Goal: Check status

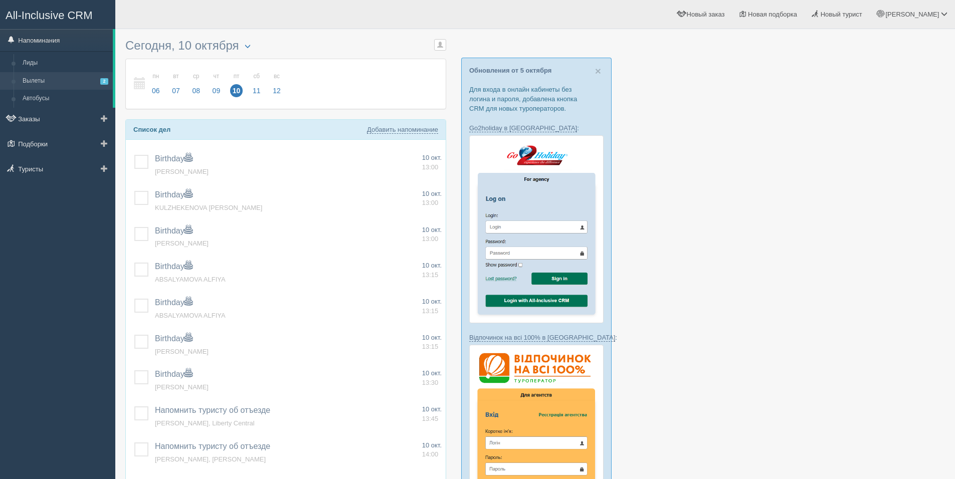
click at [67, 75] on link "Вылеты 2" at bounding box center [65, 81] width 95 height 18
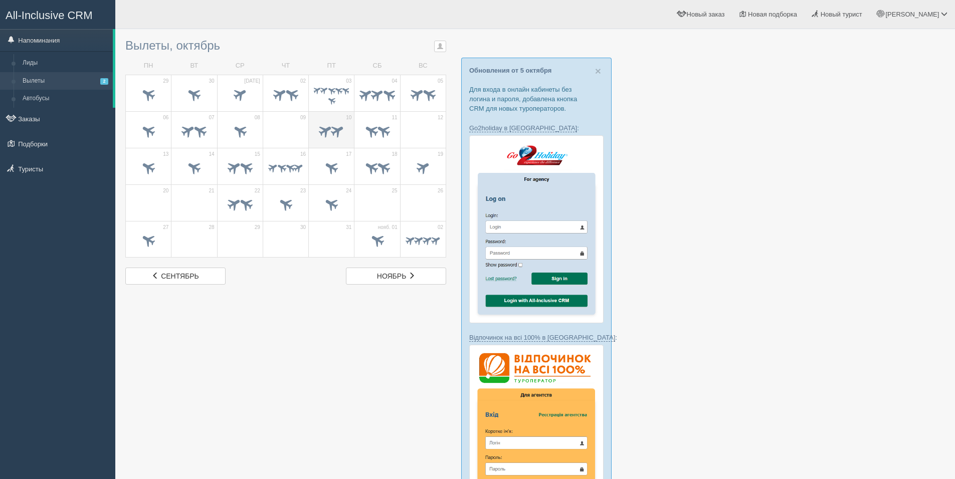
click at [330, 131] on span at bounding box center [338, 130] width 17 height 17
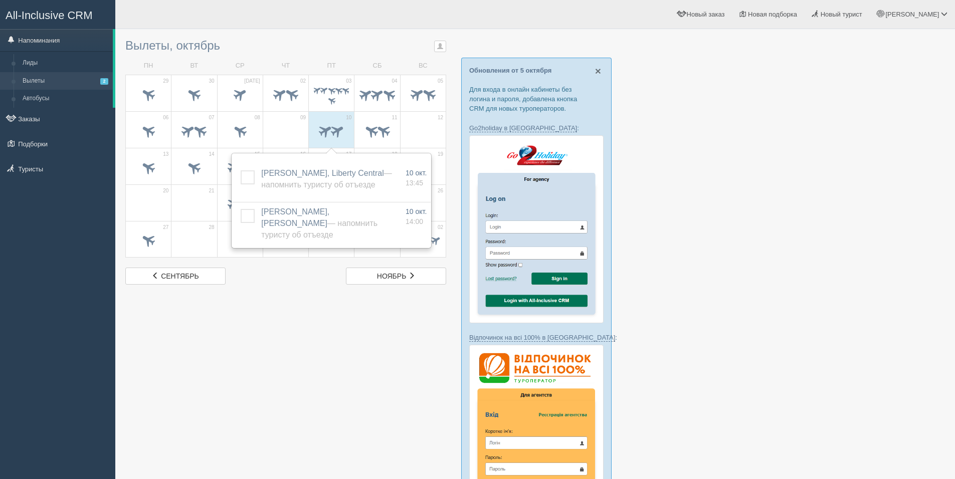
click at [599, 71] on span "×" at bounding box center [598, 71] width 6 height 12
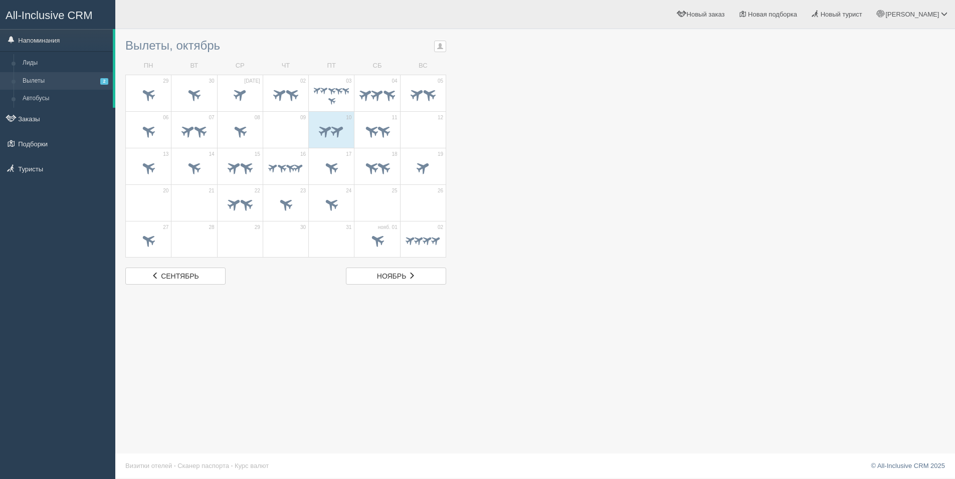
click at [580, 99] on div at bounding box center [535, 159] width 820 height 251
